Goal: Complete application form: Complete application form

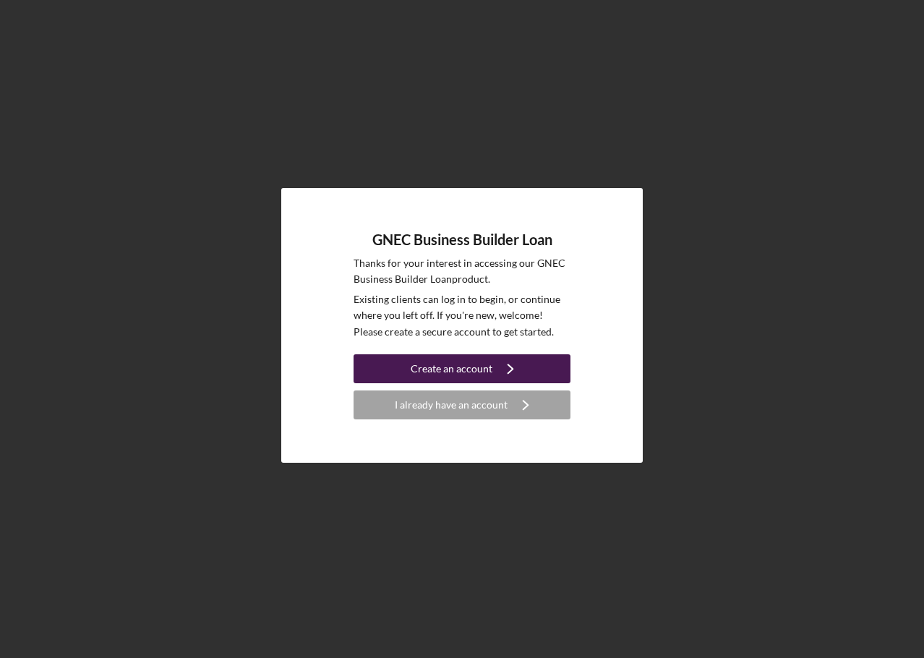
click at [453, 369] on div "Create an account" at bounding box center [452, 368] width 82 height 29
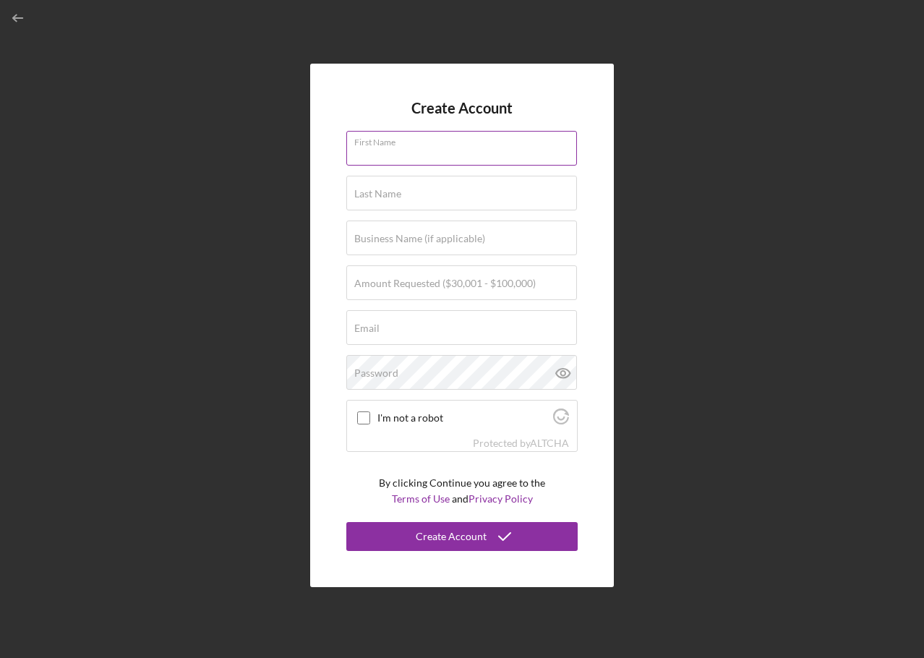
click at [377, 161] on input "First Name" at bounding box center [461, 148] width 231 height 35
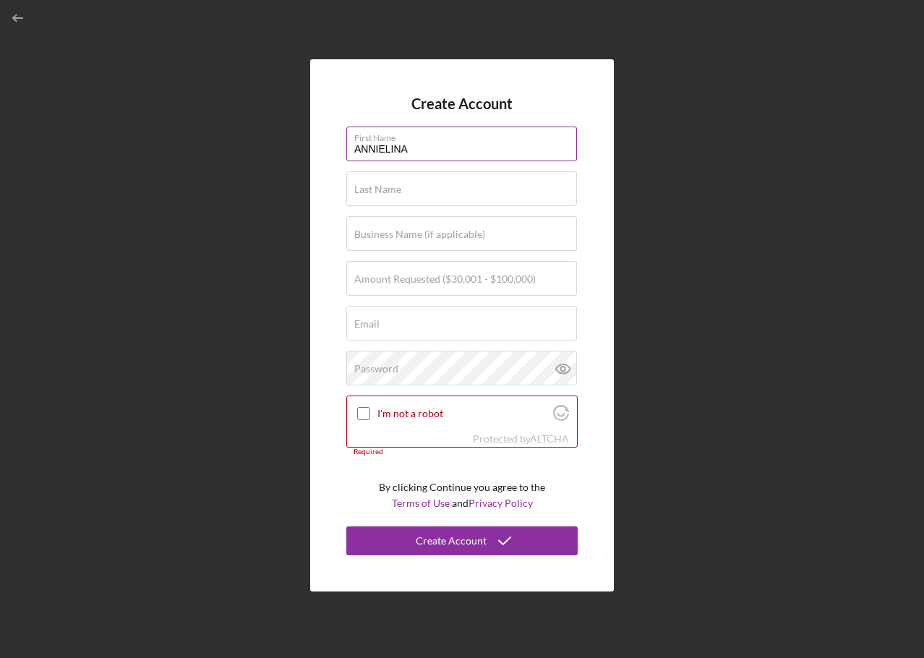
type input "ANNIELINA"
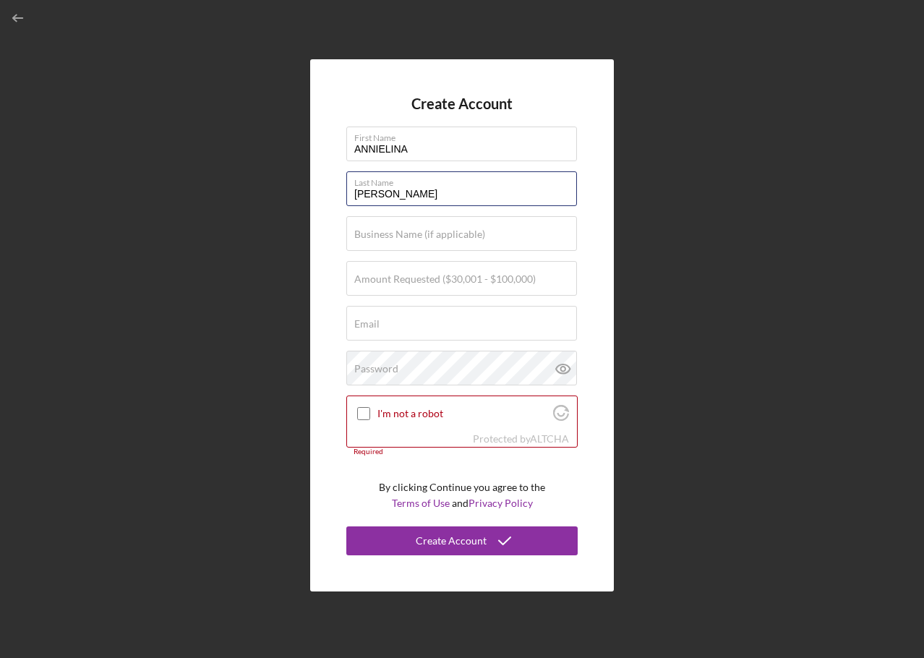
type input "[PERSON_NAME]"
click at [385, 257] on form "Create Account First Name [PERSON_NAME] Last Name [PERSON_NAME] Business Name (…" at bounding box center [461, 324] width 231 height 459
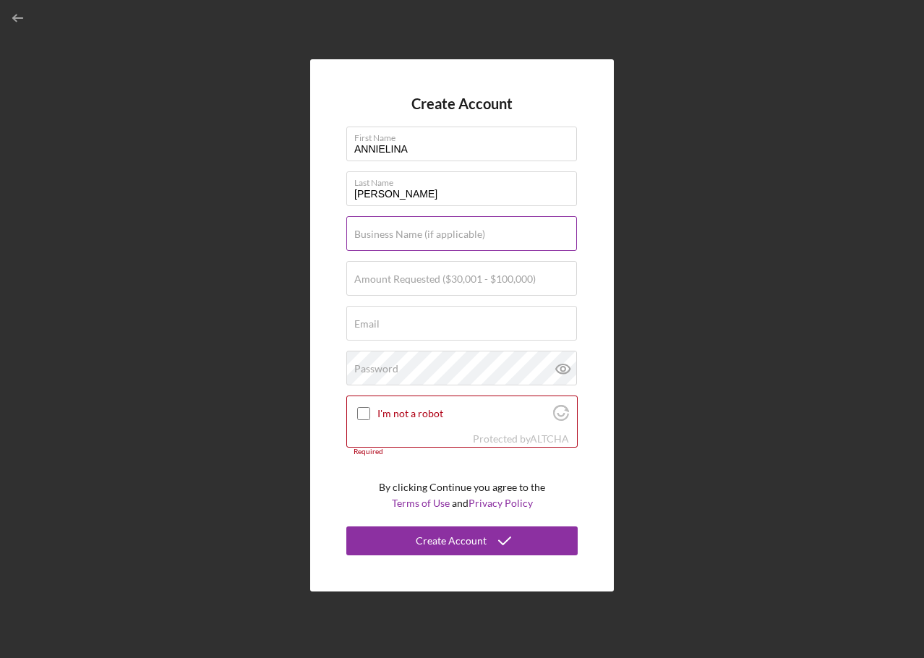
click at [378, 241] on input "Business Name (if applicable)" at bounding box center [461, 233] width 231 height 35
type input "A & M MULTISERVICES LLC"
click at [393, 275] on label "Amount Requested ($30,001 - $100,000)" at bounding box center [444, 279] width 181 height 12
click at [393, 275] on input "Amount Requested ($30,001 - $100,000)" at bounding box center [461, 278] width 231 height 35
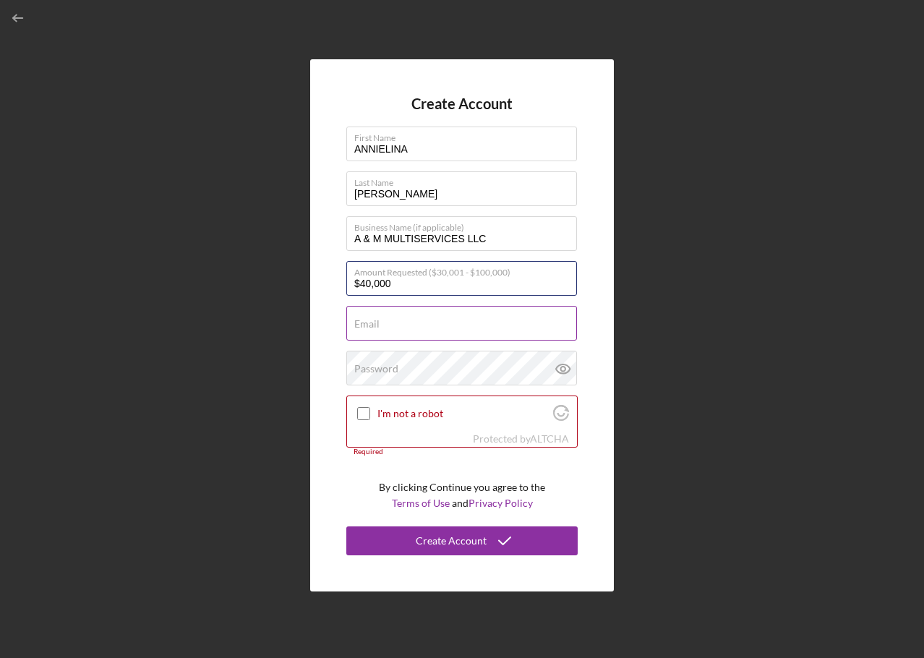
type input "$40,000"
click at [394, 329] on input "Email" at bounding box center [461, 323] width 231 height 35
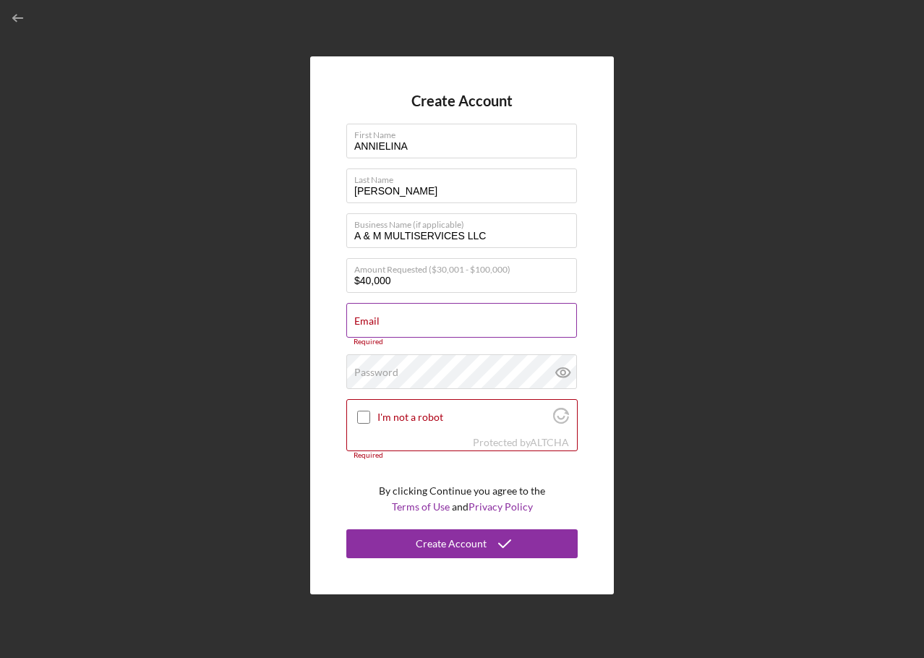
click at [372, 320] on label "Email" at bounding box center [366, 321] width 25 height 12
click at [372, 320] on input "Email" at bounding box center [461, 320] width 231 height 35
paste input "[EMAIL_ADDRESS][DOMAIN_NAME]"
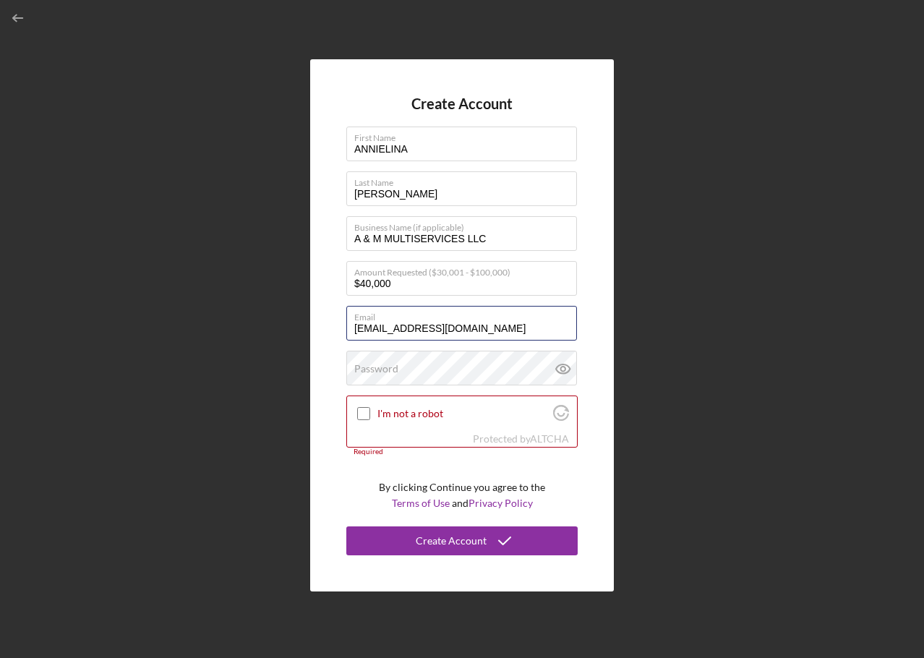
type input "[EMAIL_ADDRESS][DOMAIN_NAME]"
click at [388, 387] on form "Create Account First Name ANNIELINA Last Name [PERSON_NAME] Business Name (if a…" at bounding box center [461, 324] width 231 height 459
click at [385, 372] on label "Password" at bounding box center [376, 369] width 44 height 12
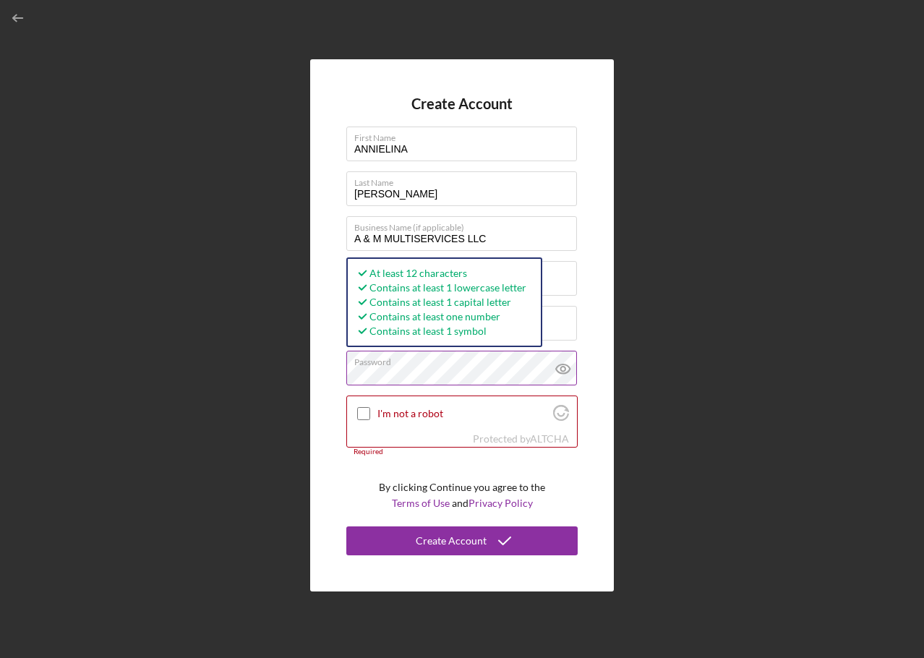
click at [557, 376] on icon at bounding box center [563, 369] width 36 height 36
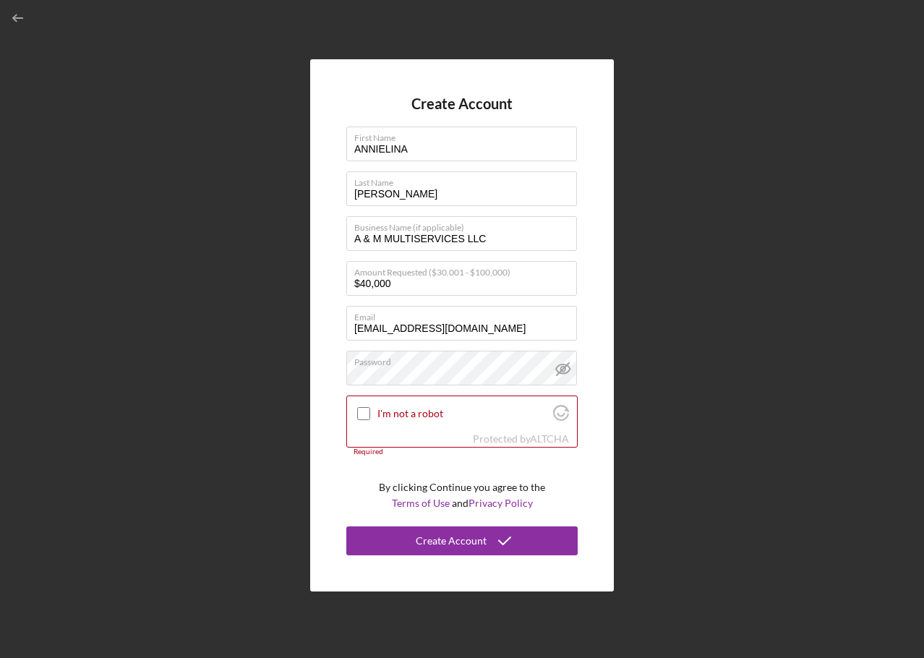
click at [331, 465] on div "Create Account First Name ANNIELINA Last Name [PERSON_NAME] Business Name (if a…" at bounding box center [462, 324] width 304 height 531
click at [361, 418] on input "I'm not a robot" at bounding box center [363, 413] width 13 height 13
checkbox input "true"
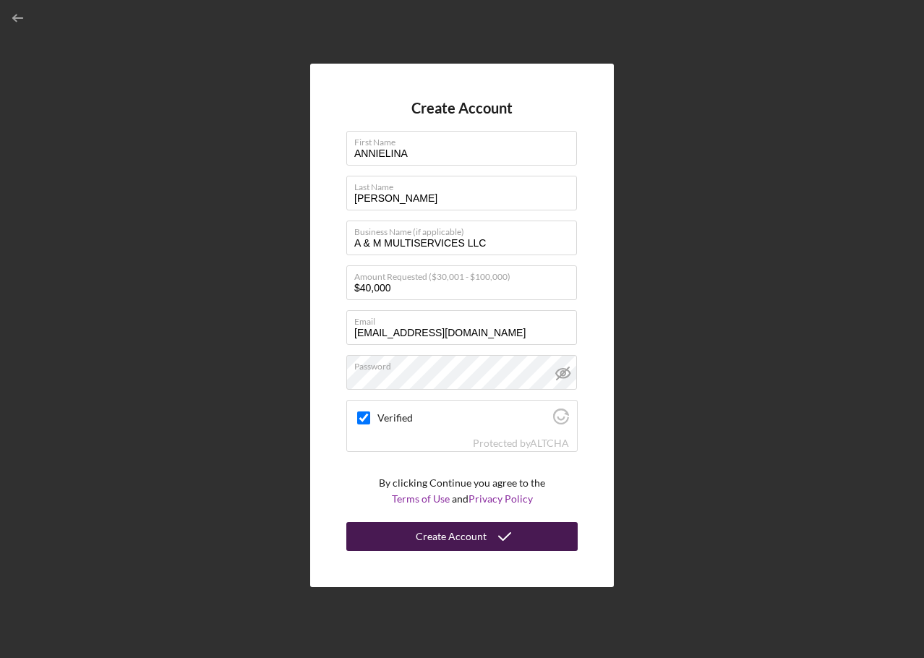
click at [479, 528] on div "Create Account" at bounding box center [451, 536] width 71 height 29
